Goal: Complete application form

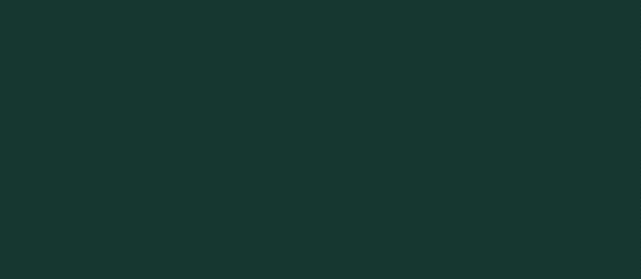
click at [569, 5] on nav "Products Resources About us Contact us Get Started Menu Close" at bounding box center [321, 14] width 608 height 35
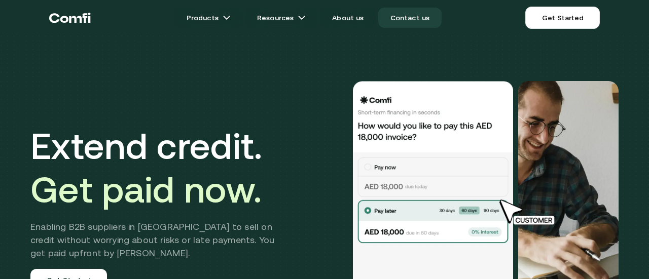
click at [412, 20] on link "Contact us" at bounding box center [410, 18] width 64 height 20
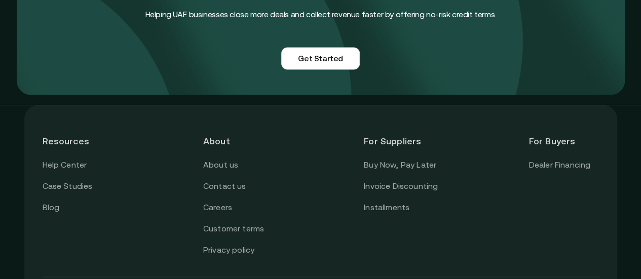
scroll to position [912, 0]
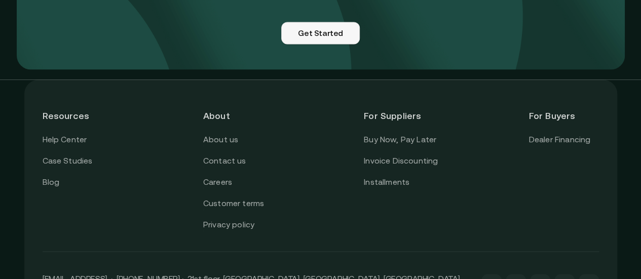
click at [319, 44] on link "Get Started" at bounding box center [320, 33] width 79 height 22
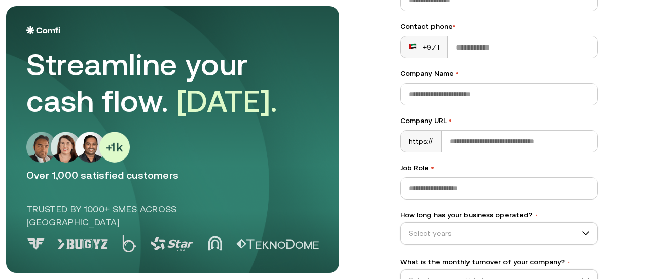
scroll to position [211, 0]
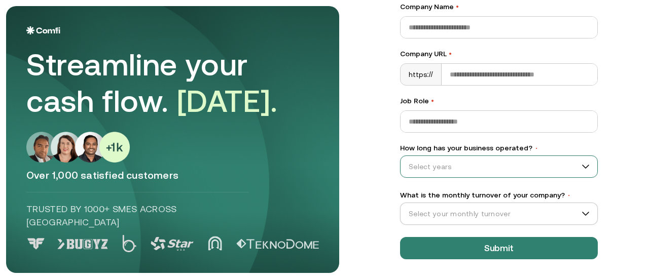
click at [450, 167] on input "How long has your business operated? •" at bounding box center [493, 166] width 187 height 15
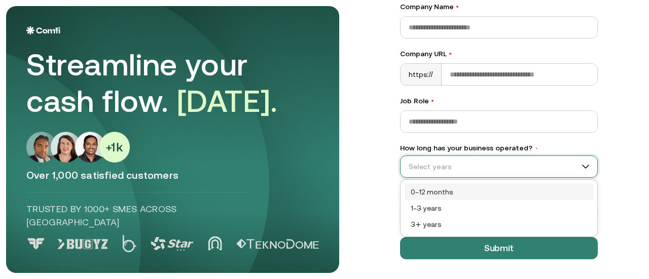
click at [372, 146] on main "Streamline your cash flow. [DATE]. Over 1,000 satisfied customers Trusted by 10…" at bounding box center [324, 139] width 649 height 279
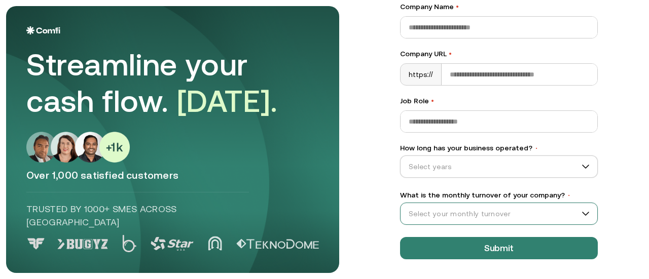
click at [424, 208] on input "What is the monthly turnover of your company? •" at bounding box center [493, 213] width 187 height 15
click at [372, 186] on main "Streamline your cash flow. [DATE]. Over 1,000 satisfied customers Trusted by 10…" at bounding box center [324, 139] width 649 height 279
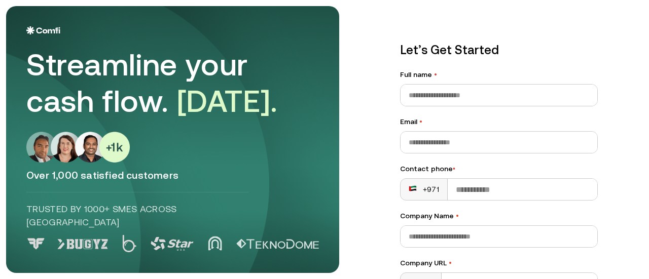
scroll to position [0, 0]
